Goal: Task Accomplishment & Management: Complete application form

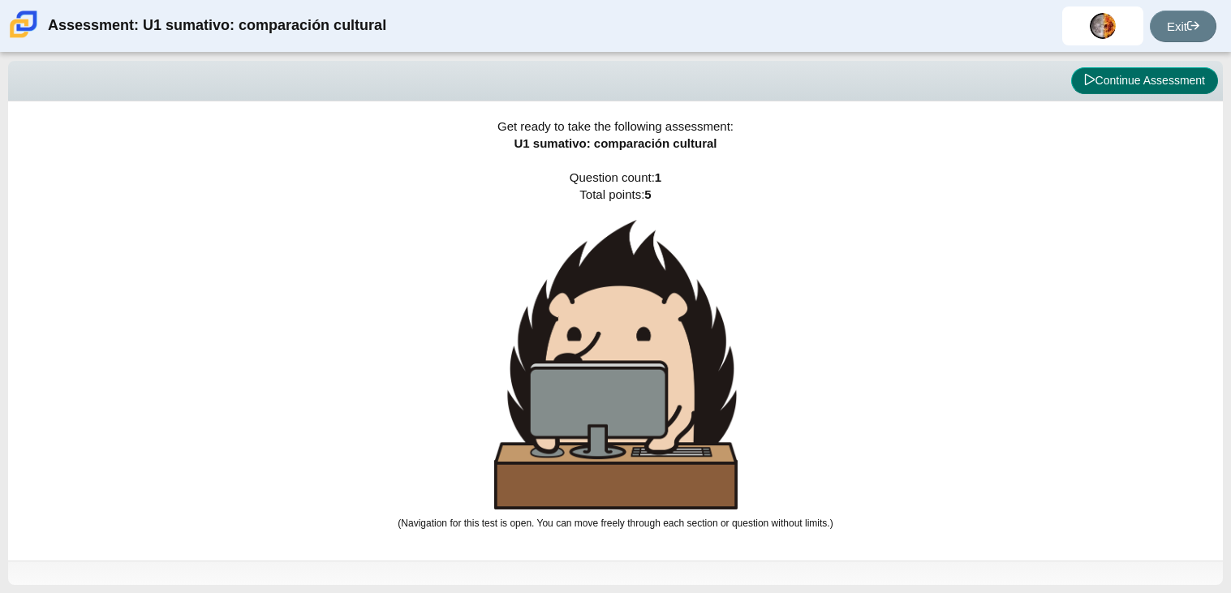
click at [1192, 82] on button "Continue Assessment" at bounding box center [1144, 81] width 147 height 28
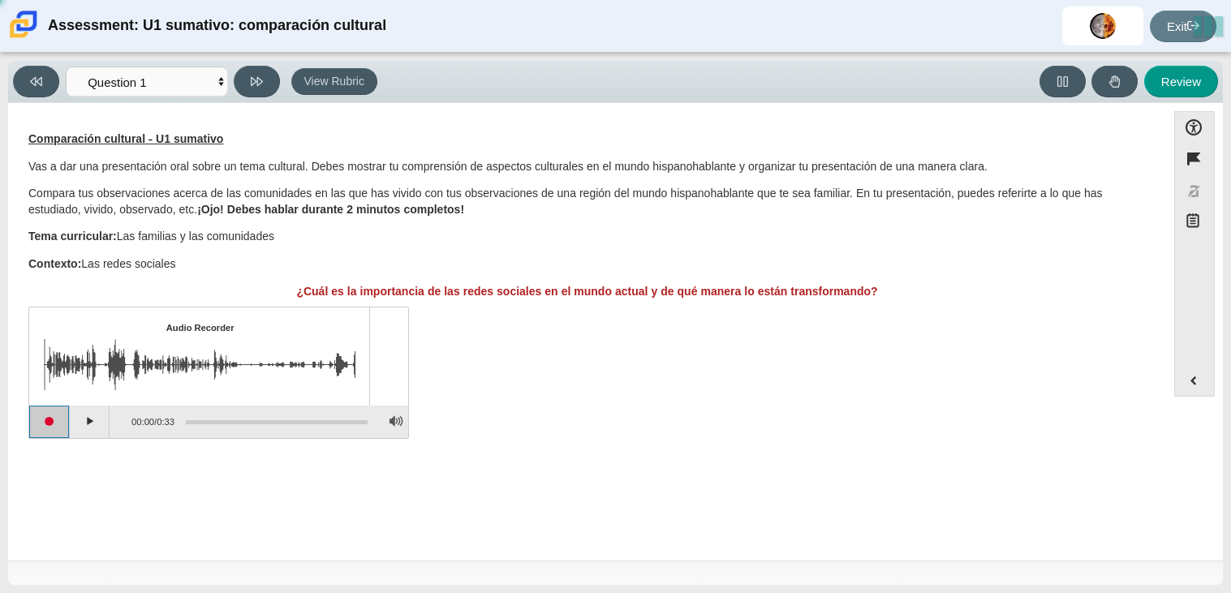
click at [55, 425] on button "Start recording" at bounding box center [49, 422] width 41 height 32
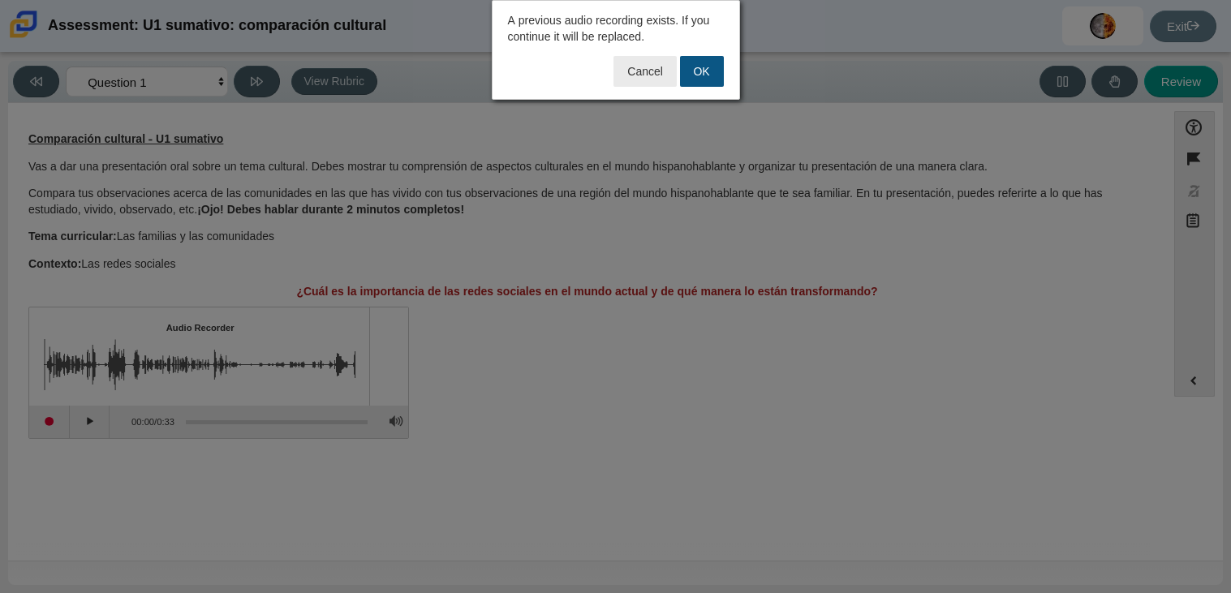
click at [701, 78] on button "OK" at bounding box center [702, 71] width 44 height 31
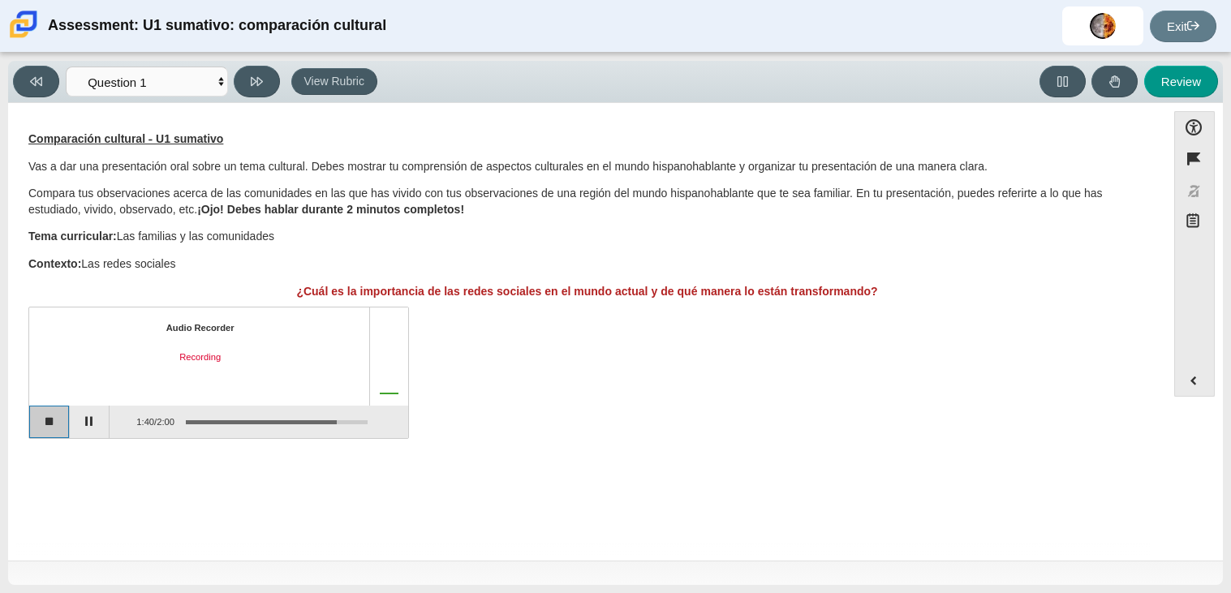
click at [54, 423] on button "Stop recording" at bounding box center [49, 422] width 41 height 32
click at [1199, 83] on button "Review" at bounding box center [1181, 82] width 74 height 32
select select "review"
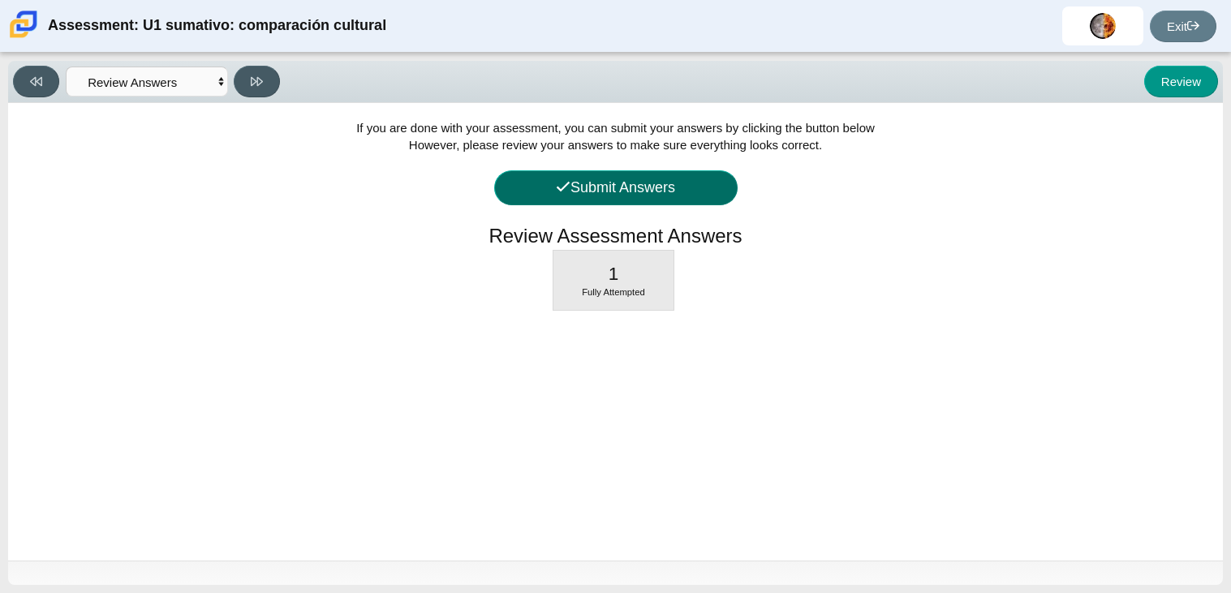
click at [651, 183] on button "Submit Answers" at bounding box center [616, 187] width 244 height 35
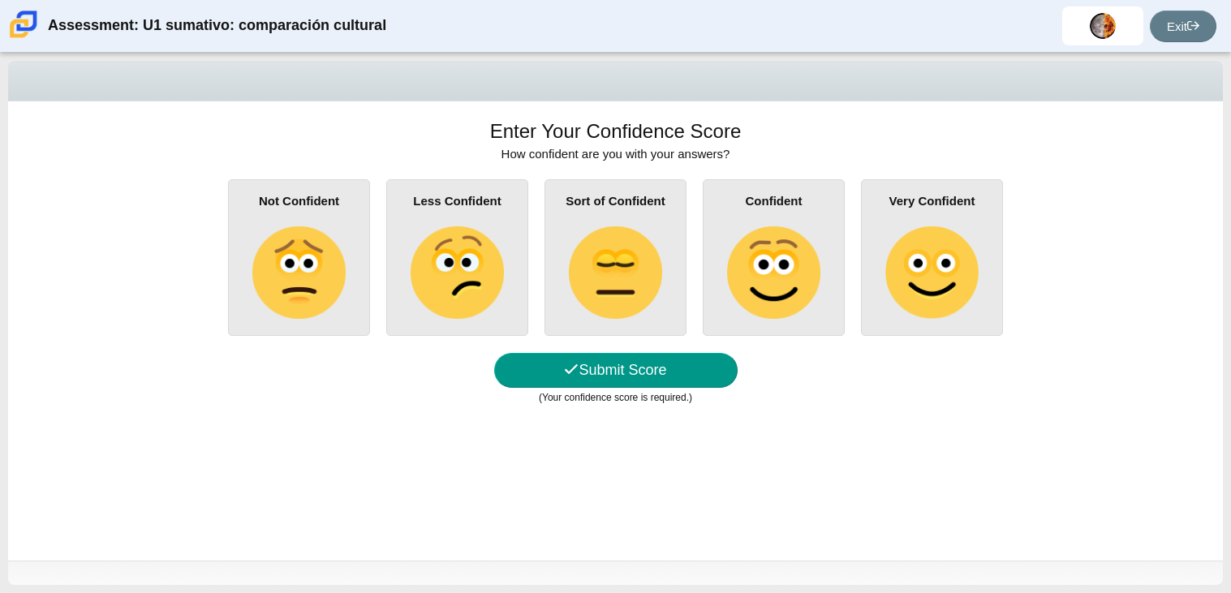
click at [808, 282] on img at bounding box center [773, 272] width 93 height 93
click at [0, 0] on input "Confident" at bounding box center [0, 0] width 0 height 0
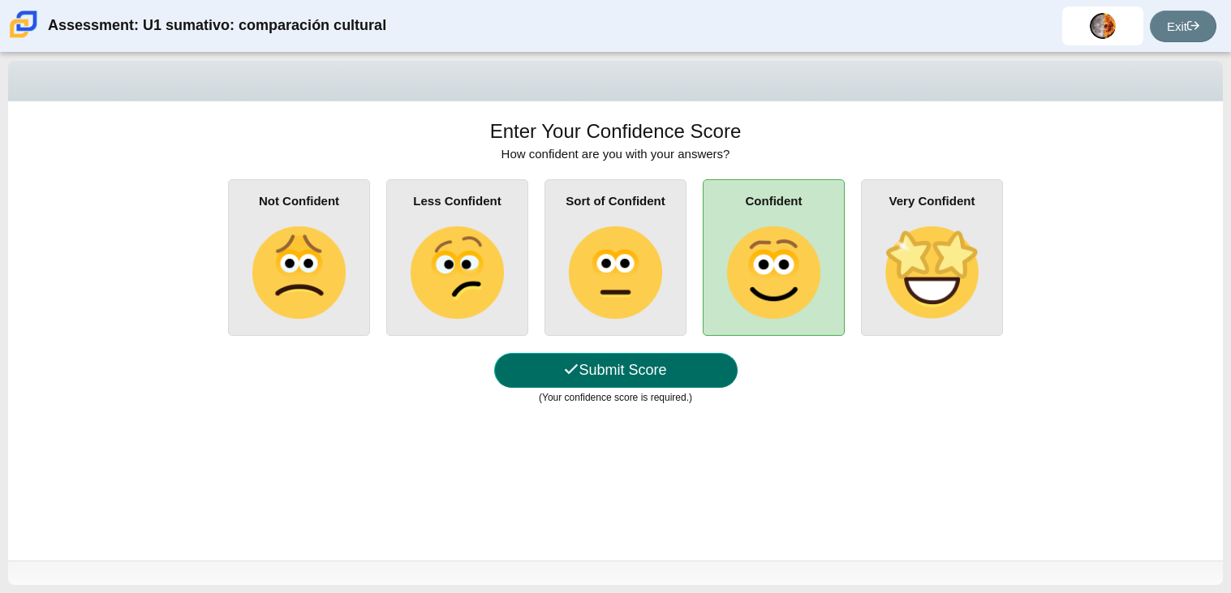
click at [619, 376] on button "Submit Score" at bounding box center [616, 370] width 244 height 35
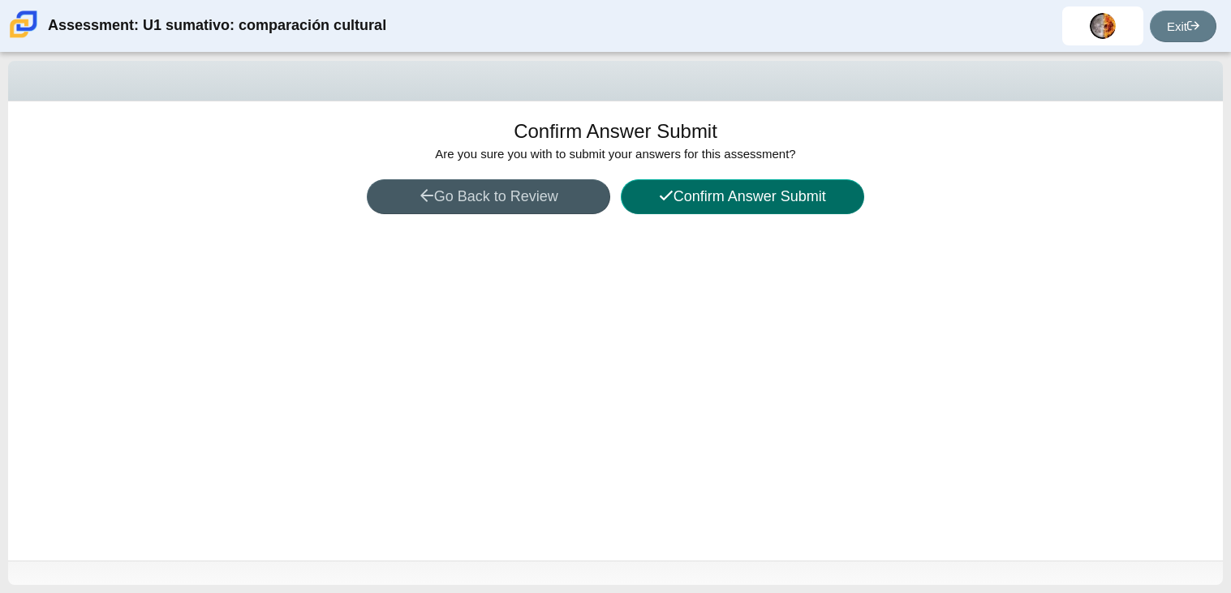
click at [798, 207] on button "Confirm Answer Submit" at bounding box center [743, 196] width 244 height 35
